Goal: Information Seeking & Learning: Learn about a topic

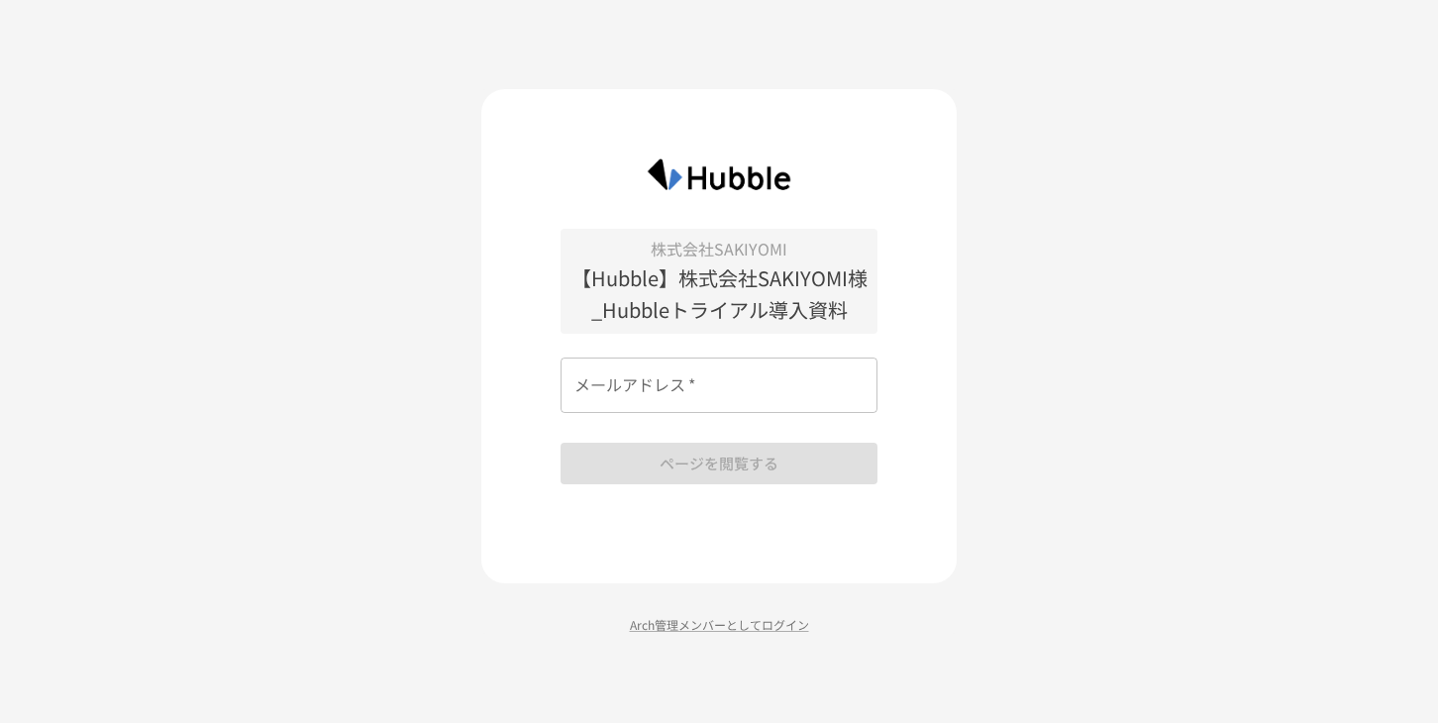
click at [735, 388] on input "メールアドレス   *" at bounding box center [719, 385] width 317 height 55
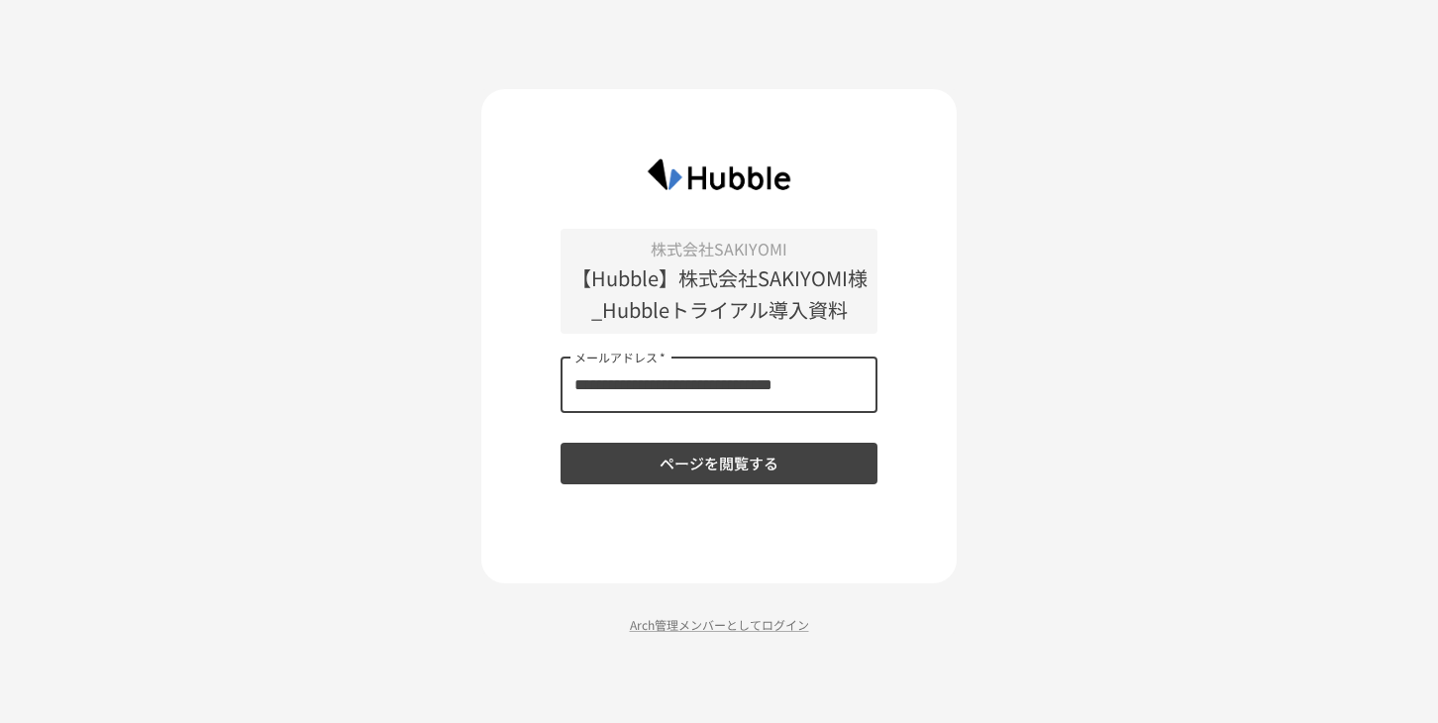
drag, startPoint x: 714, startPoint y: 393, endPoint x: 952, endPoint y: 408, distance: 238.1
click at [952, 408] on div "**********" at bounding box center [718, 336] width 475 height 494
type input "**********"
click at [723, 467] on button "ページを閲覧する" at bounding box center [719, 464] width 317 height 42
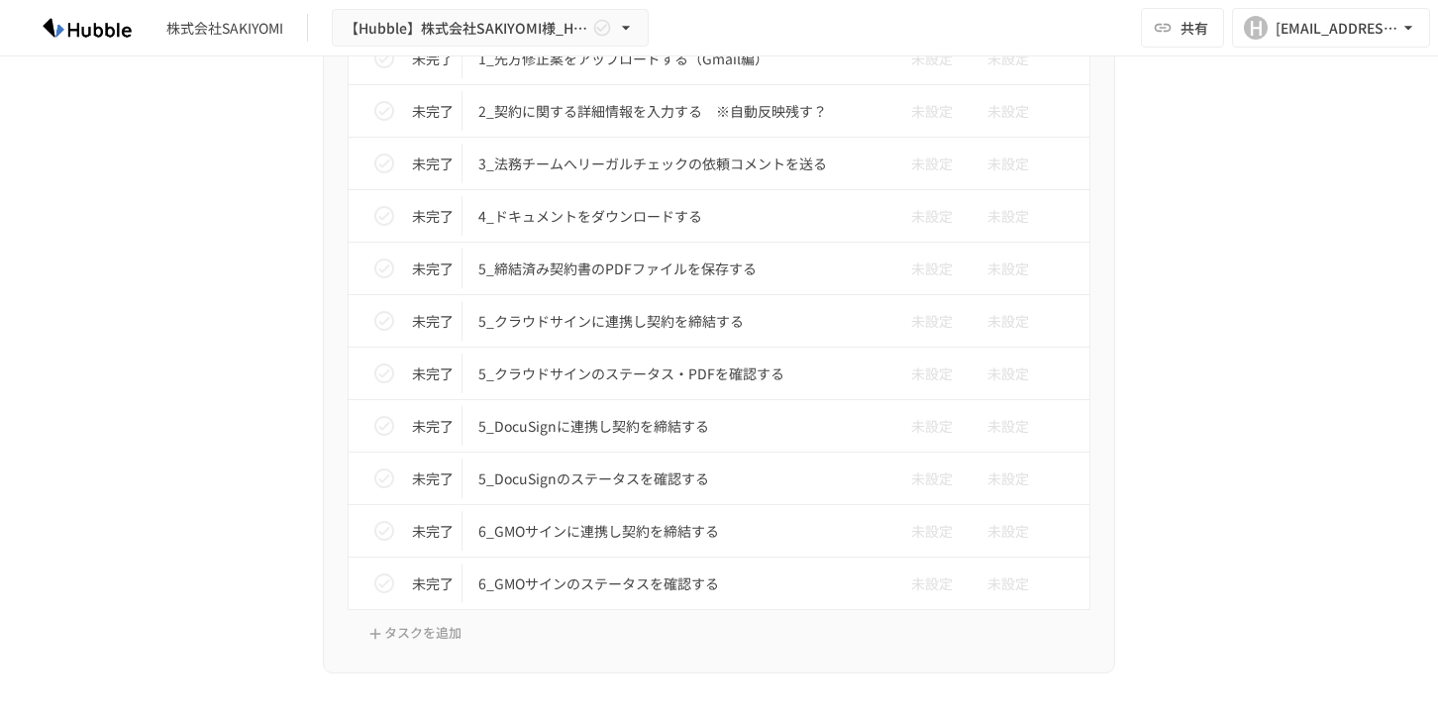
scroll to position [4675, 0]
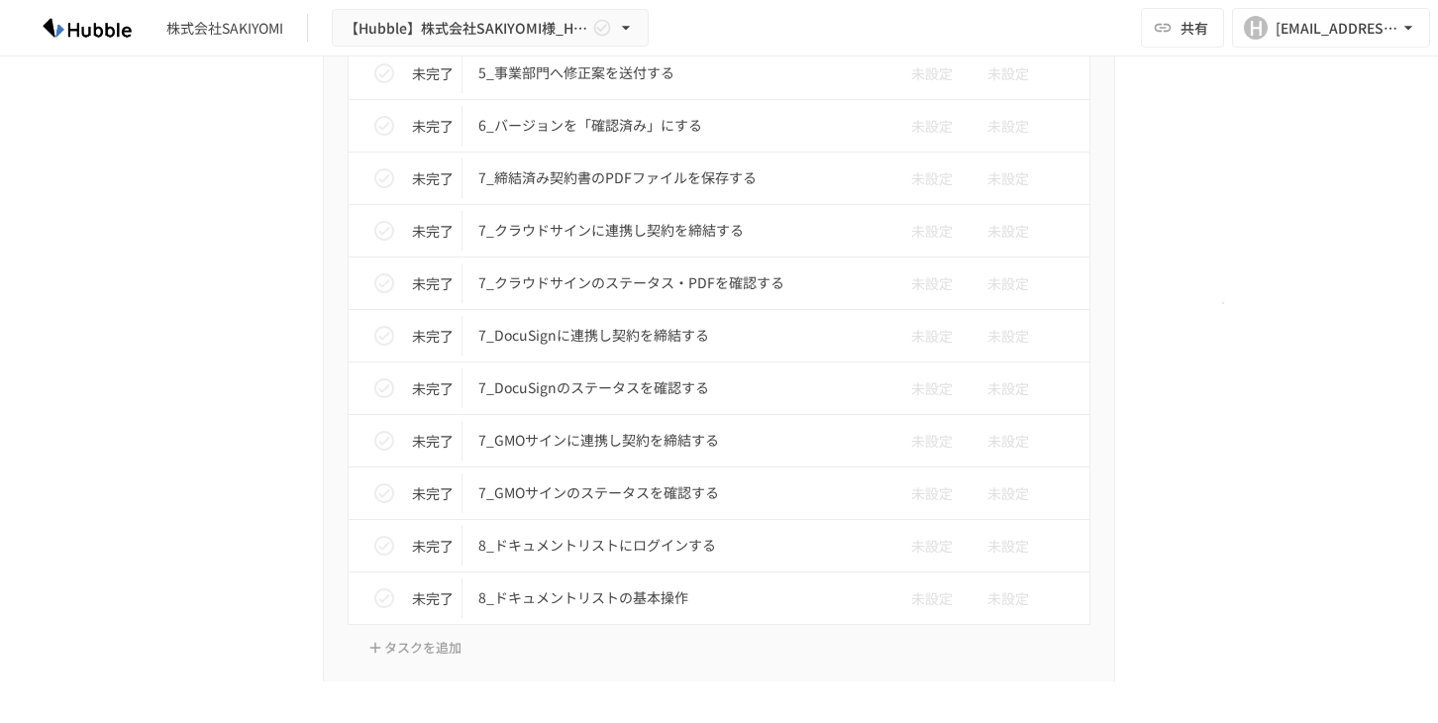
click at [1222, 302] on div "進捗 タスク名 担当者 期限 未完了 1_契約書審査依頼通知を受け取る 未設定 未設定 未完了 1_通知を受信して、ドキュメントを確認する（メール編） 未設定…" at bounding box center [719, 157] width 1208 height 1064
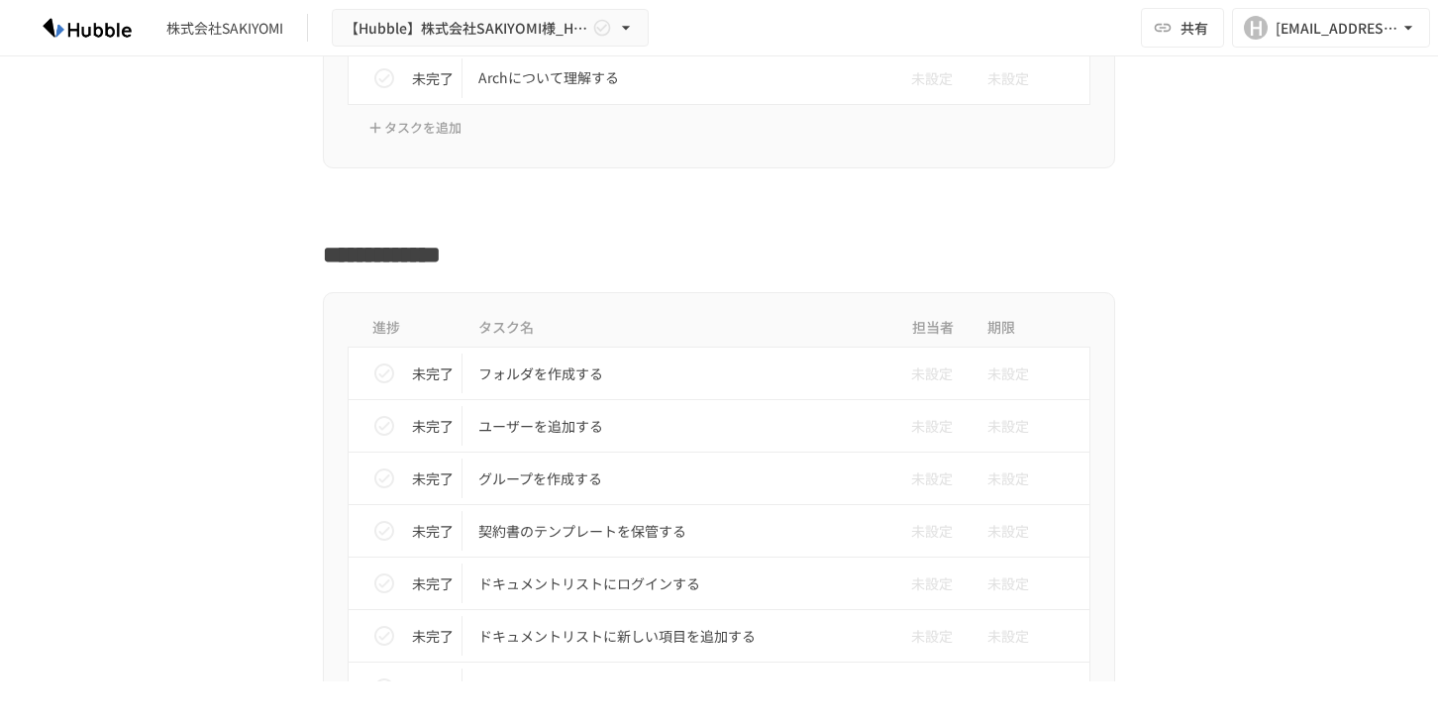
scroll to position [0, 0]
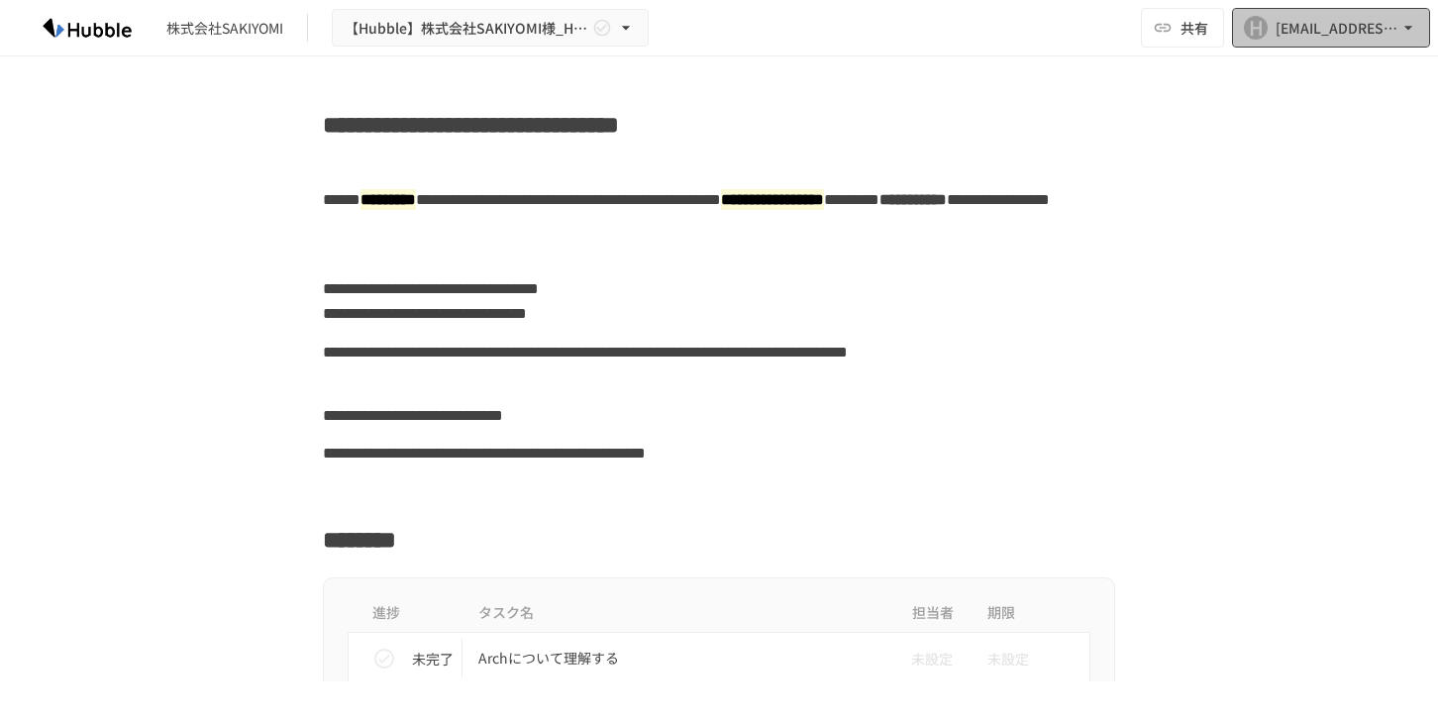
click at [1411, 29] on icon "button" at bounding box center [1408, 28] width 20 height 20
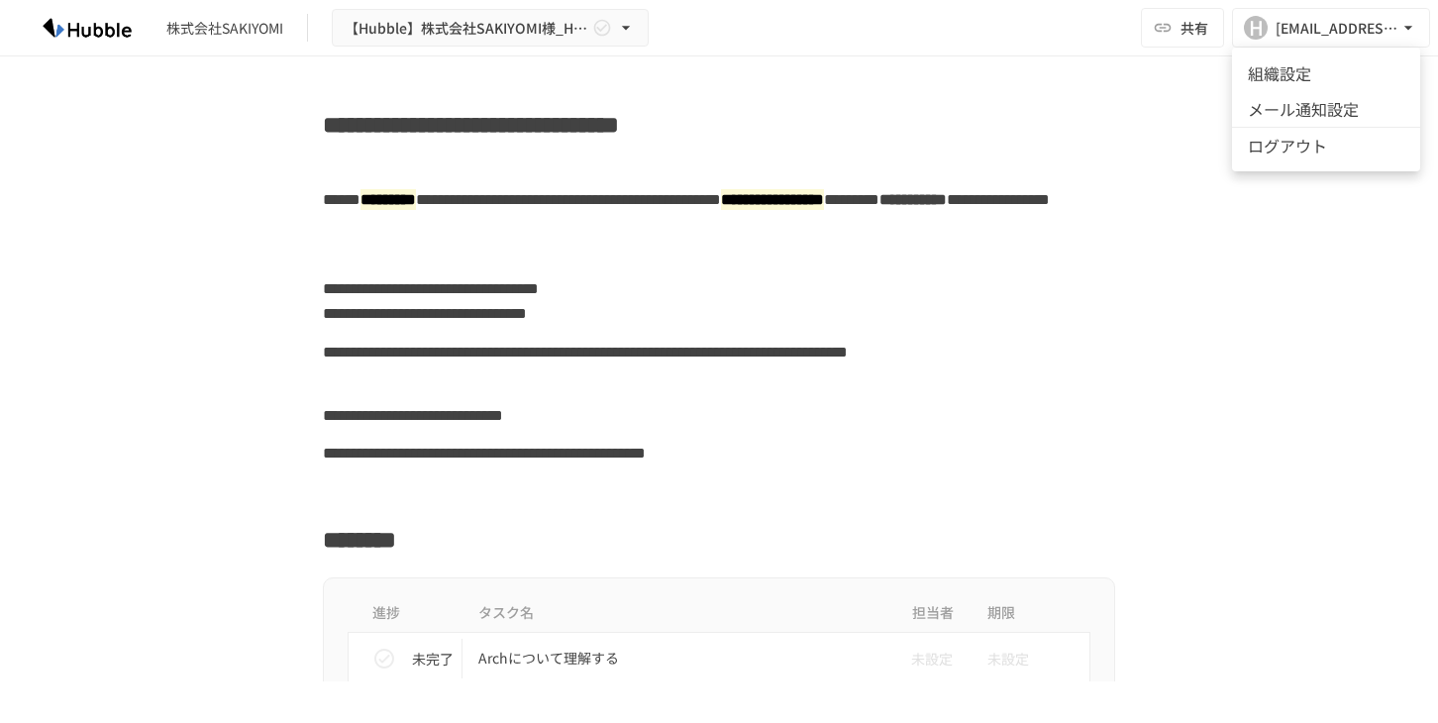
click at [1207, 465] on div at bounding box center [719, 361] width 1438 height 723
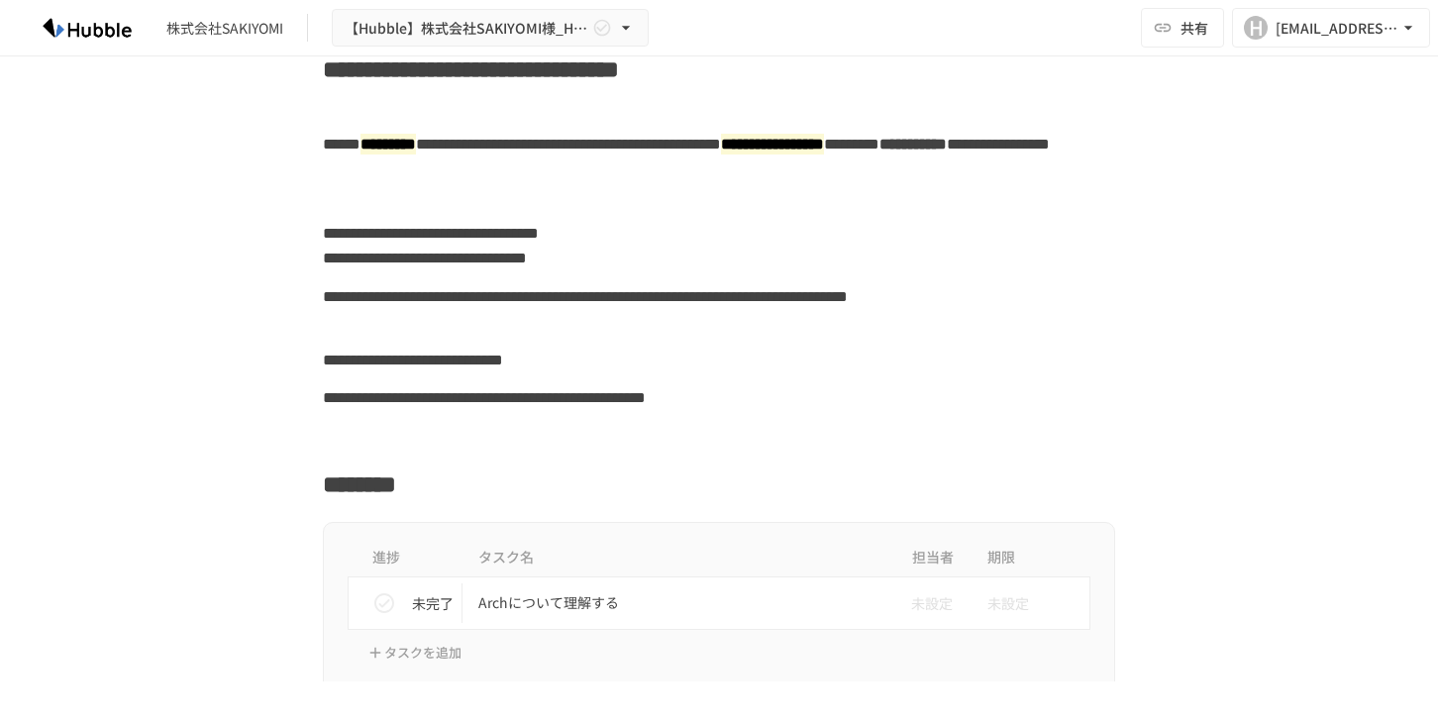
scroll to position [58, 0]
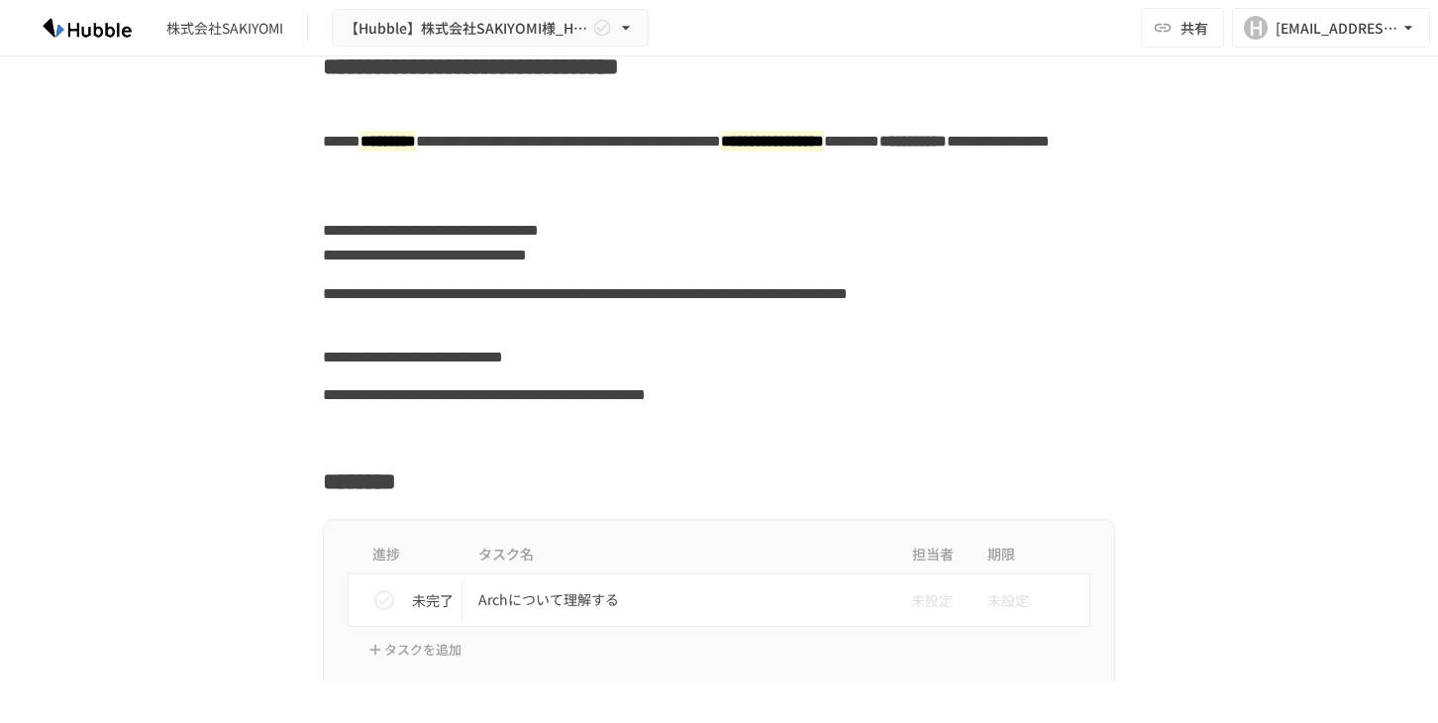
click at [1064, 231] on div "**********" at bounding box center [719, 242] width 792 height 63
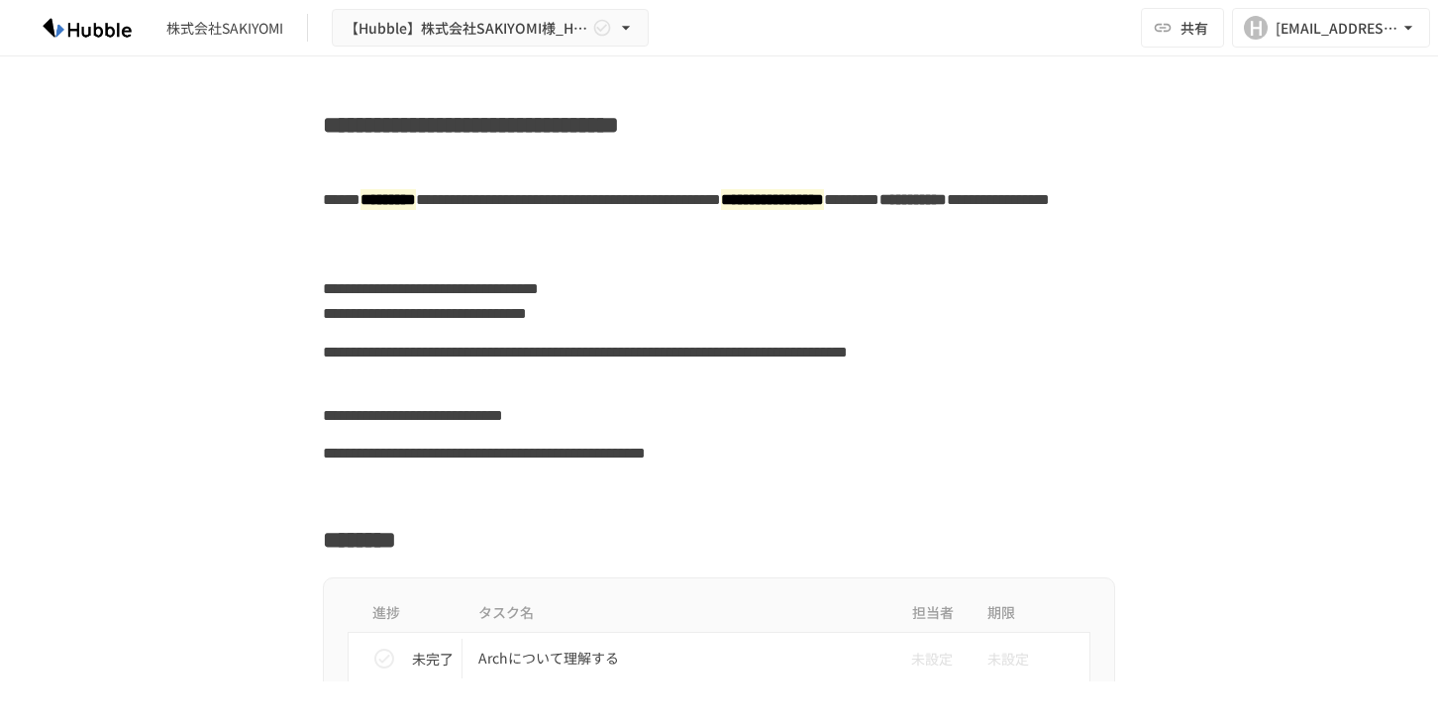
scroll to position [281, 0]
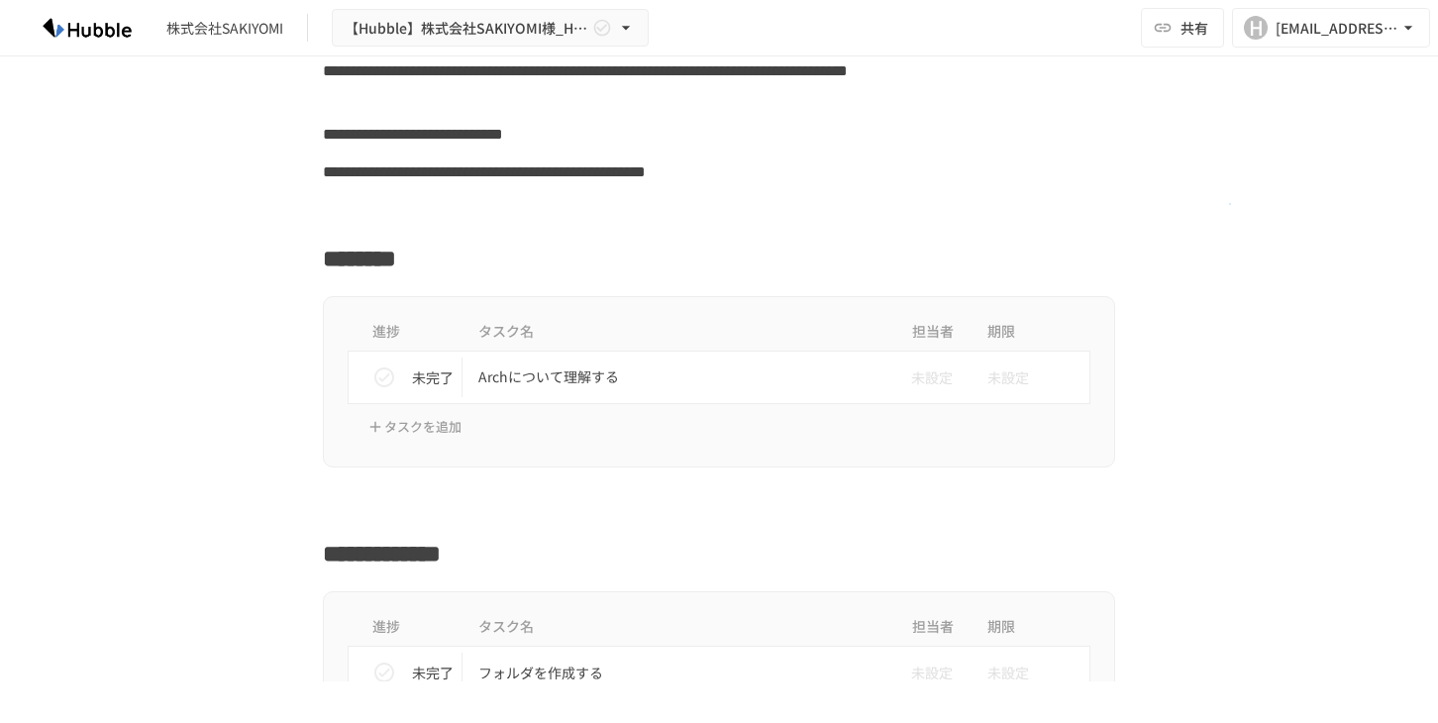
click at [1229, 203] on div at bounding box center [719, 210] width 1208 height 38
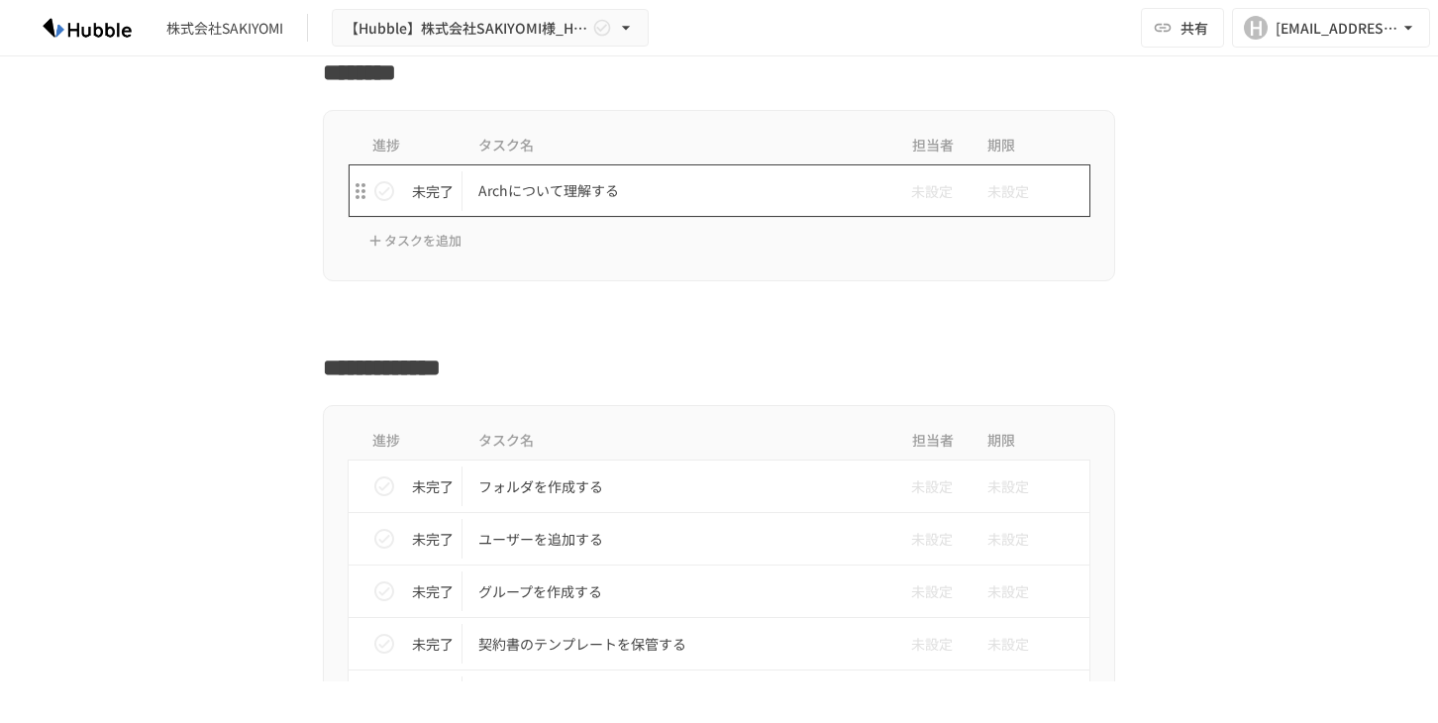
scroll to position [466, 0]
click at [1064, 43] on div "株式会社SAKIYOMI 【Hubble】株式会社SAKIYOMI様_Hubbleトライアル導入資料 共有 H [EMAIL_ADDRESS][DOMAIN_…" at bounding box center [719, 28] width 1438 height 56
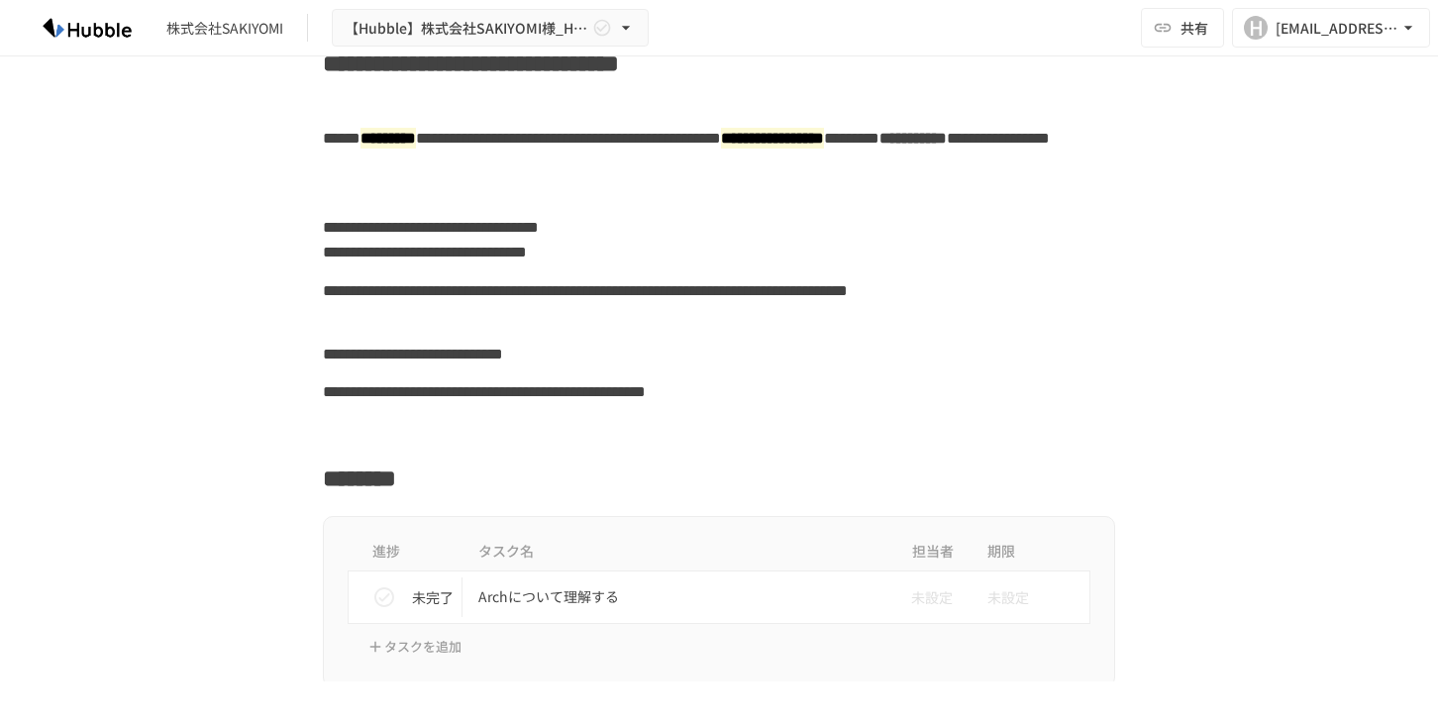
scroll to position [0, 0]
